Goal: Find specific page/section: Find specific page/section

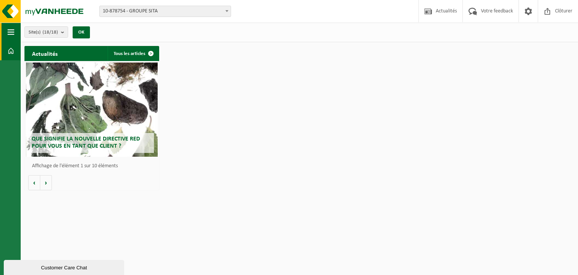
click at [13, 31] on span "button" at bounding box center [11, 32] width 7 height 19
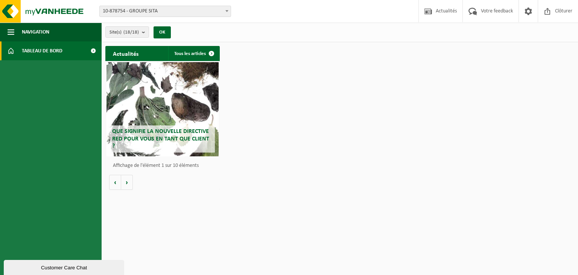
click at [26, 55] on span "Tableau de bord" at bounding box center [42, 50] width 41 height 19
click at [79, 53] on link "Tableau de bord" at bounding box center [51, 50] width 102 height 19
click at [23, 30] on span "Navigation" at bounding box center [35, 32] width 27 height 19
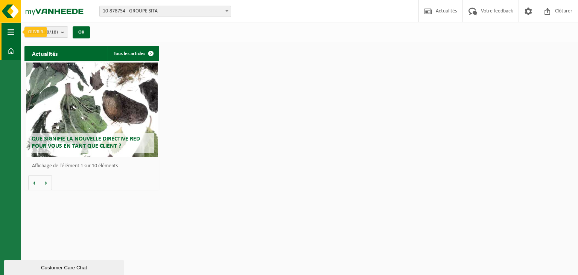
click at [11, 33] on span "button" at bounding box center [11, 32] width 7 height 19
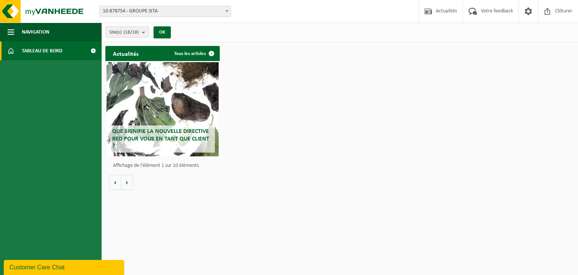
click at [35, 47] on span "Tableau de bord" at bounding box center [42, 50] width 41 height 19
click at [90, 53] on span at bounding box center [93, 50] width 17 height 19
click at [178, 8] on span "10-878754 - GROUPE SITA" at bounding box center [165, 11] width 131 height 11
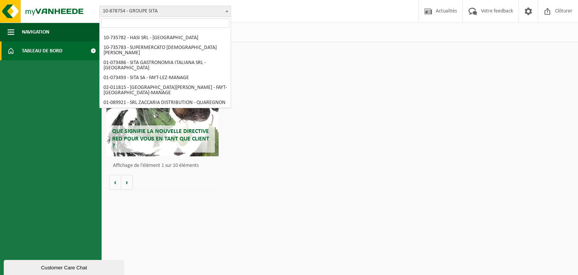
scroll to position [65, 0]
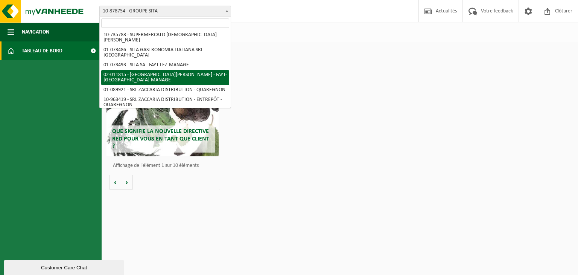
select select "86961"
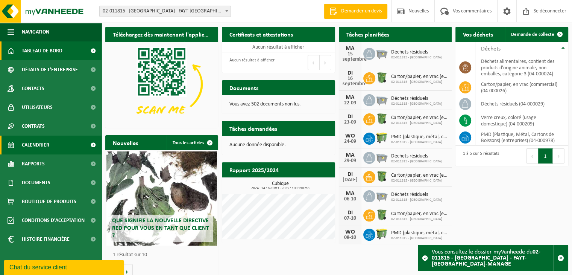
click at [35, 150] on span "Calendrier" at bounding box center [35, 144] width 27 height 19
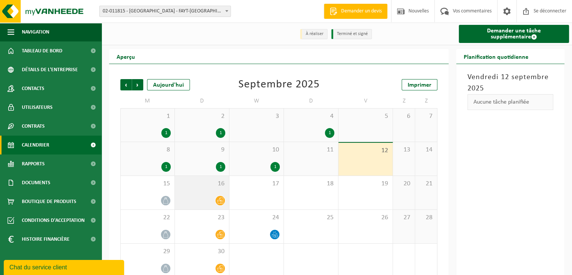
click at [222, 201] on icon at bounding box center [220, 200] width 6 height 6
